Goal: Find specific page/section: Find specific page/section

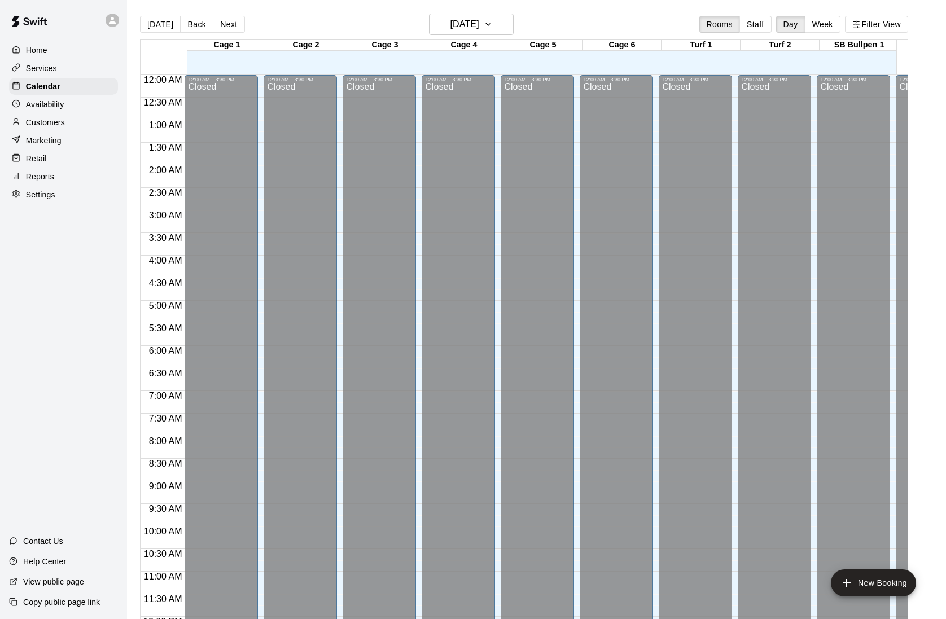
scroll to position [493, 0]
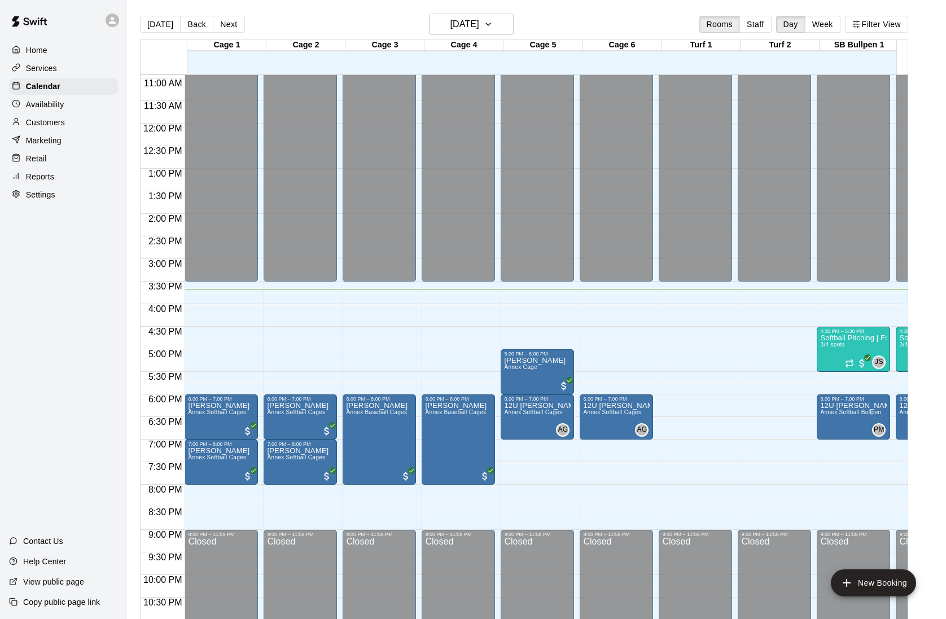
click at [55, 125] on p "Customers" at bounding box center [45, 122] width 39 height 11
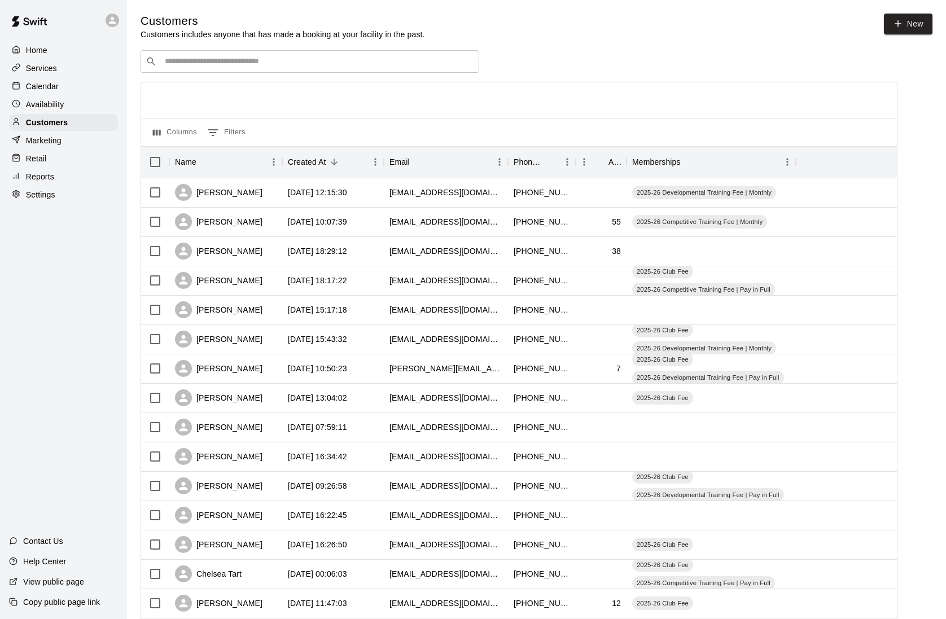
click at [233, 64] on input "Search customers by name or email" at bounding box center [317, 61] width 313 height 11
type input "******"
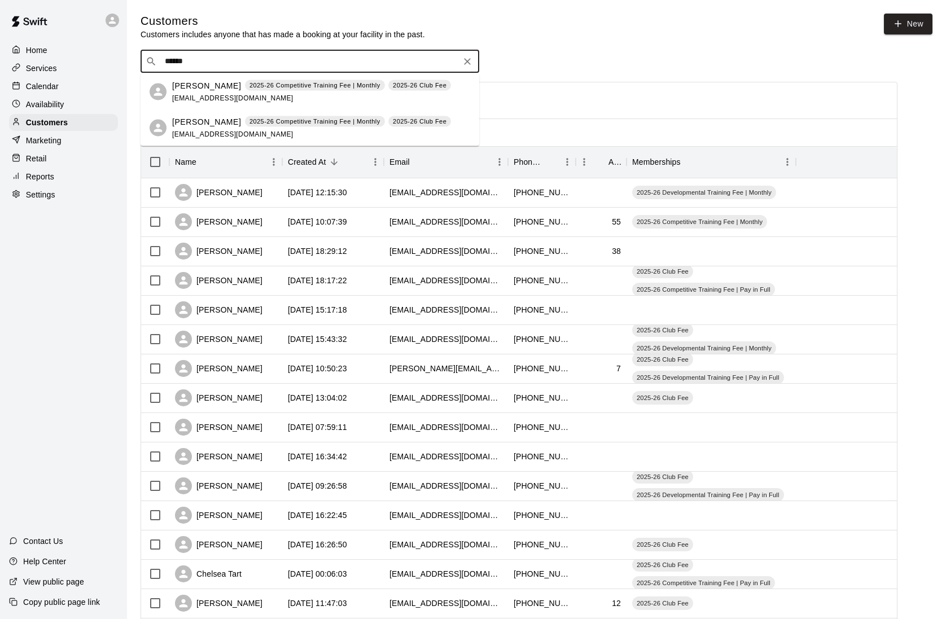
click at [202, 99] on span "[EMAIL_ADDRESS][DOMAIN_NAME]" at bounding box center [232, 98] width 121 height 8
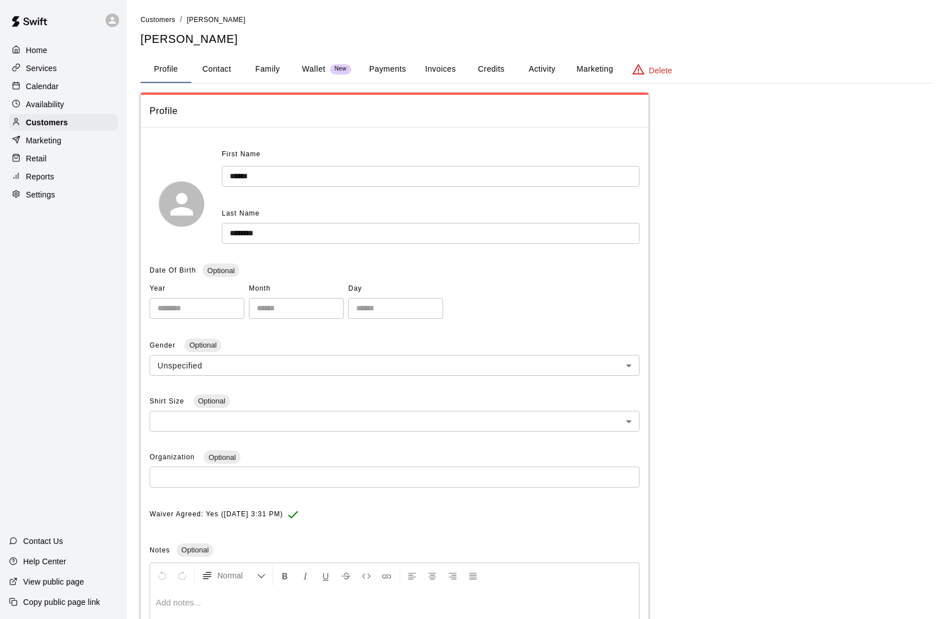
click at [270, 71] on button "Family" at bounding box center [267, 69] width 51 height 27
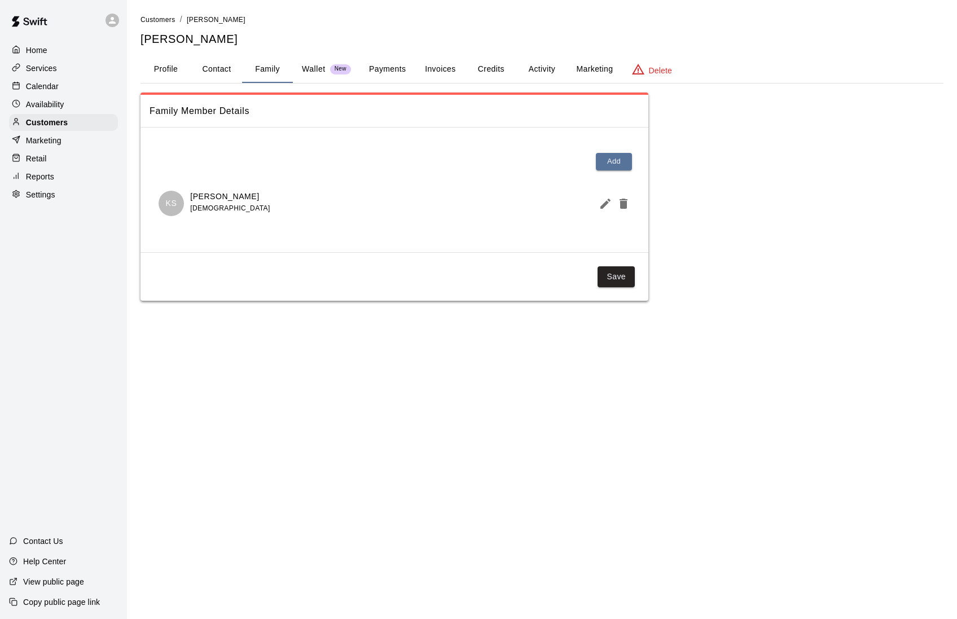
click at [52, 90] on p "Calendar" at bounding box center [42, 86] width 33 height 11
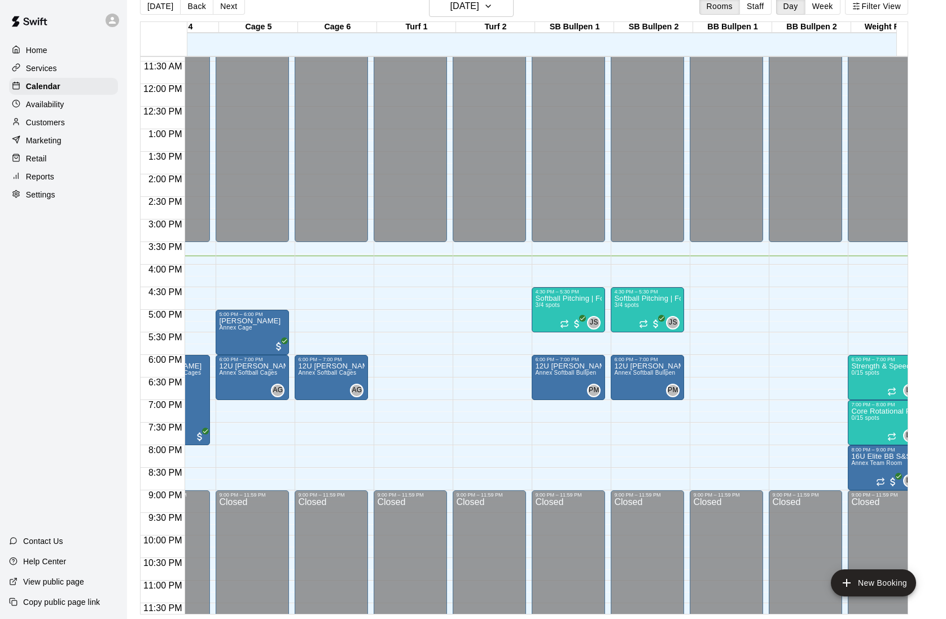
scroll to position [515, 0]
